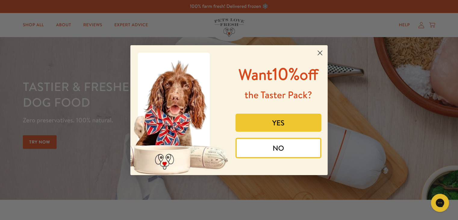
click at [320, 51] on circle "Close dialog" at bounding box center [320, 53] width 10 height 10
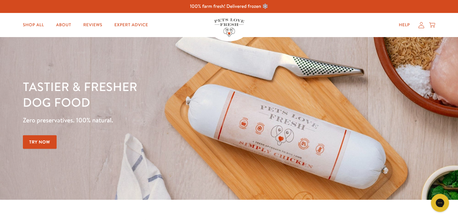
click at [177, 19] on ul "Shop All About Reviews Expert Advice" at bounding box center [116, 25] width 198 height 12
click at [26, 21] on link "Shop All" at bounding box center [33, 25] width 31 height 12
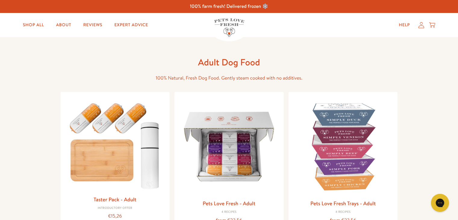
click at [179, 19] on ul "Shop All About Reviews Expert Advice" at bounding box center [116, 25] width 198 height 12
click at [41, 22] on link "Shop All" at bounding box center [33, 25] width 31 height 12
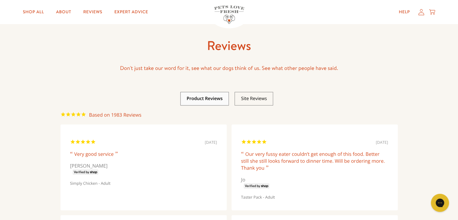
click at [284, 4] on div "Shop All About Reviews Expert Advice My account Shop All About Reviews Expert A…" at bounding box center [229, 12] width 412 height 24
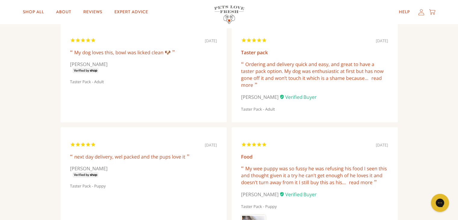
click at [201, 104] on div "28/07/2025 My dog loves this, bowl was licked clean 🐶 Joanne United Kingdom Tas…" at bounding box center [144, 72] width 166 height 99
